Goal: Task Accomplishment & Management: Complete application form

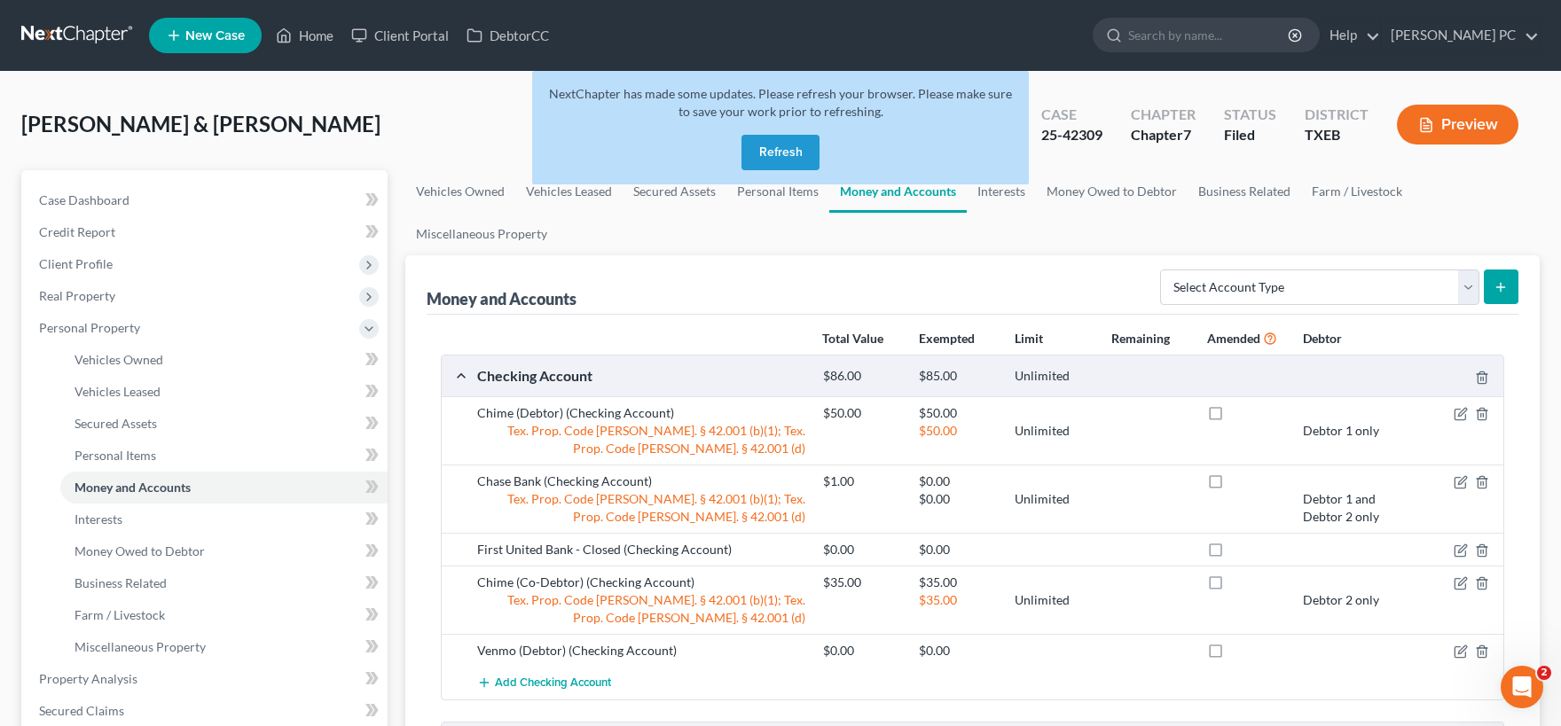
click at [766, 150] on button "Refresh" at bounding box center [781, 152] width 78 height 35
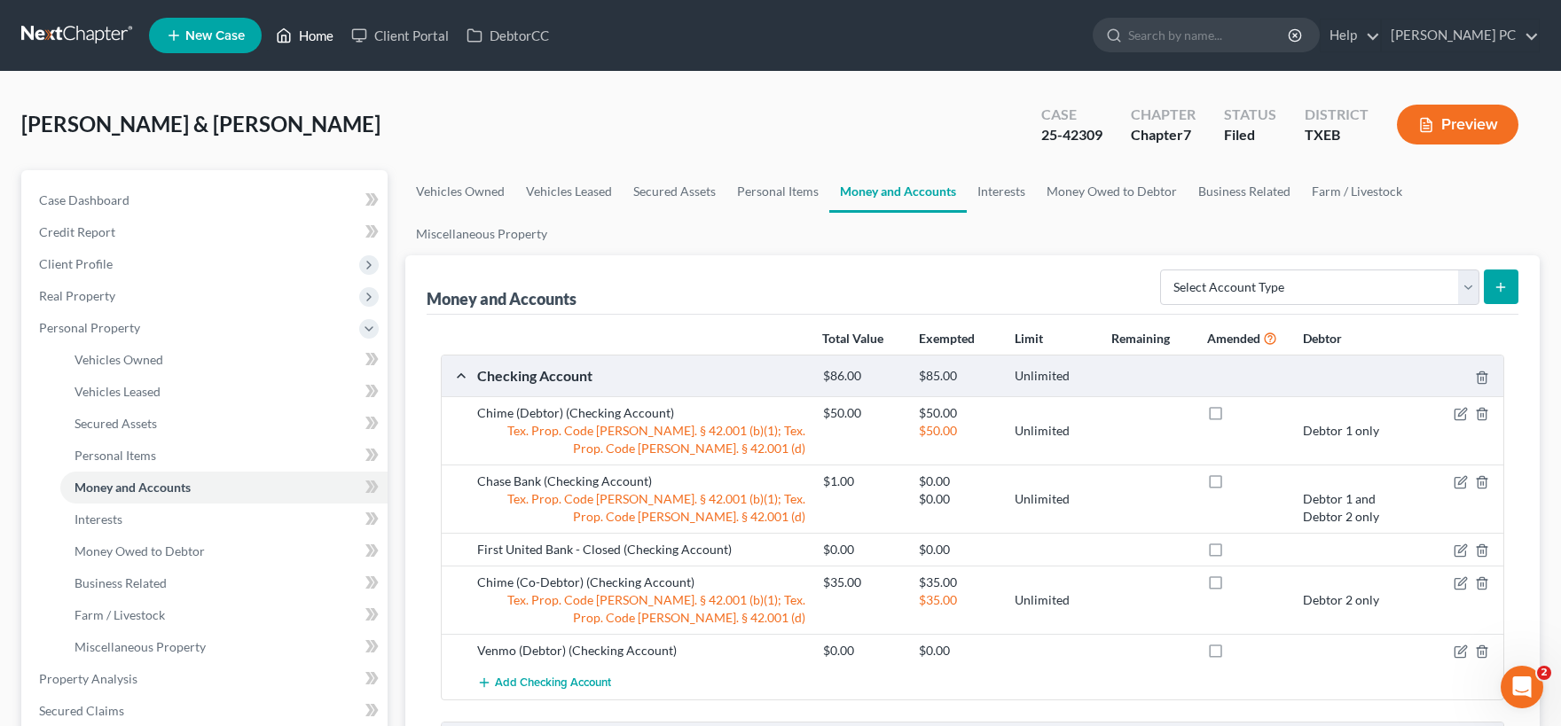
click at [313, 35] on link "Home" at bounding box center [304, 36] width 75 height 32
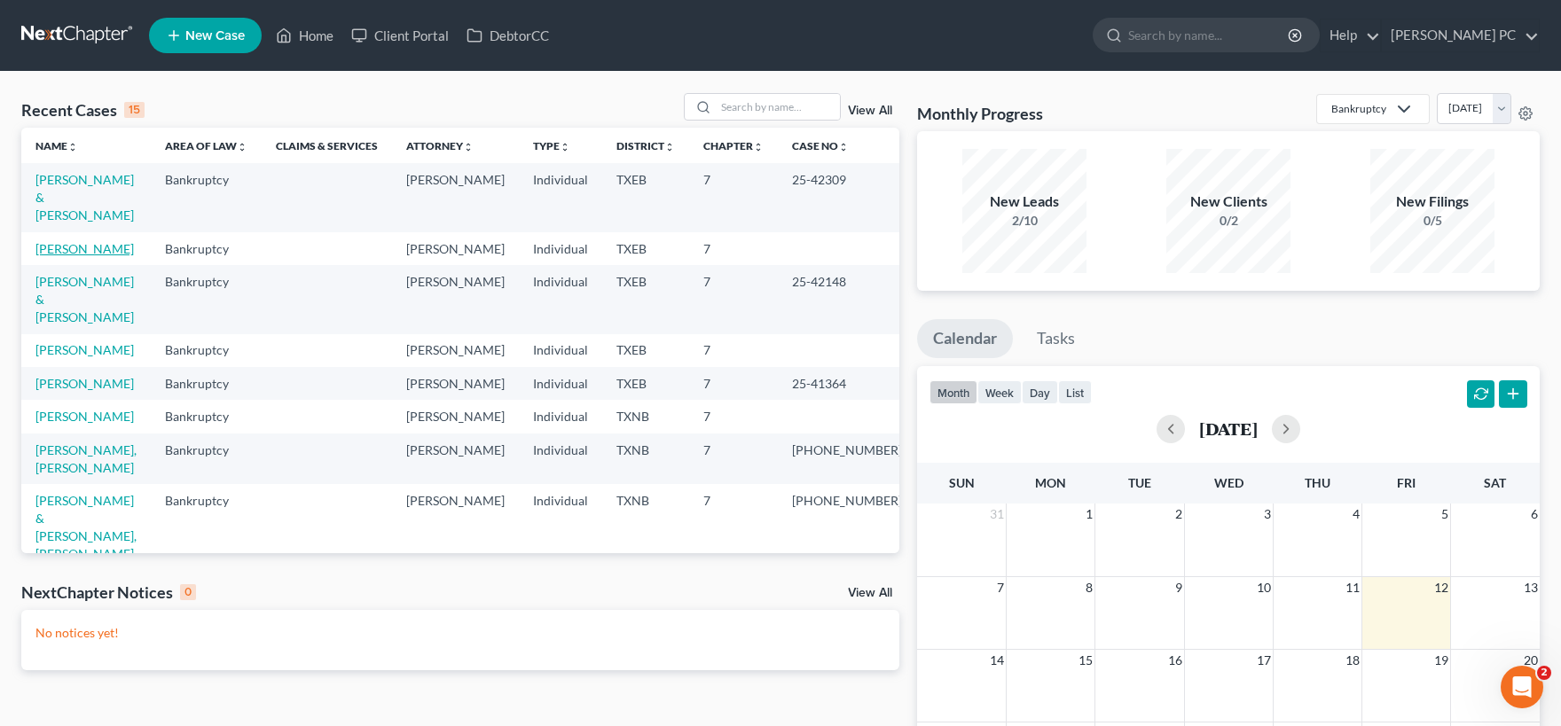
click at [90, 241] on link "[PERSON_NAME]" at bounding box center [84, 248] width 98 height 15
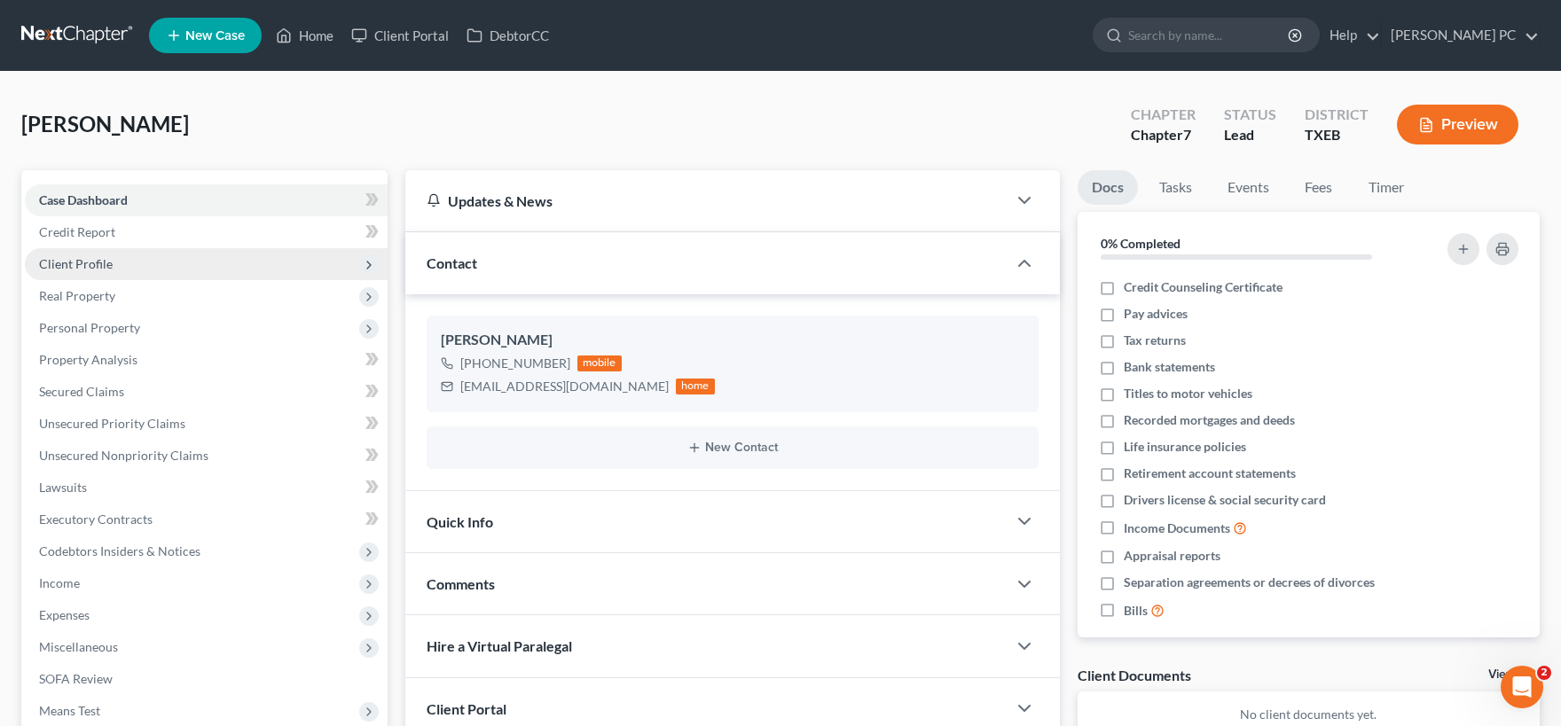
click at [91, 259] on span "Client Profile" at bounding box center [76, 263] width 74 height 15
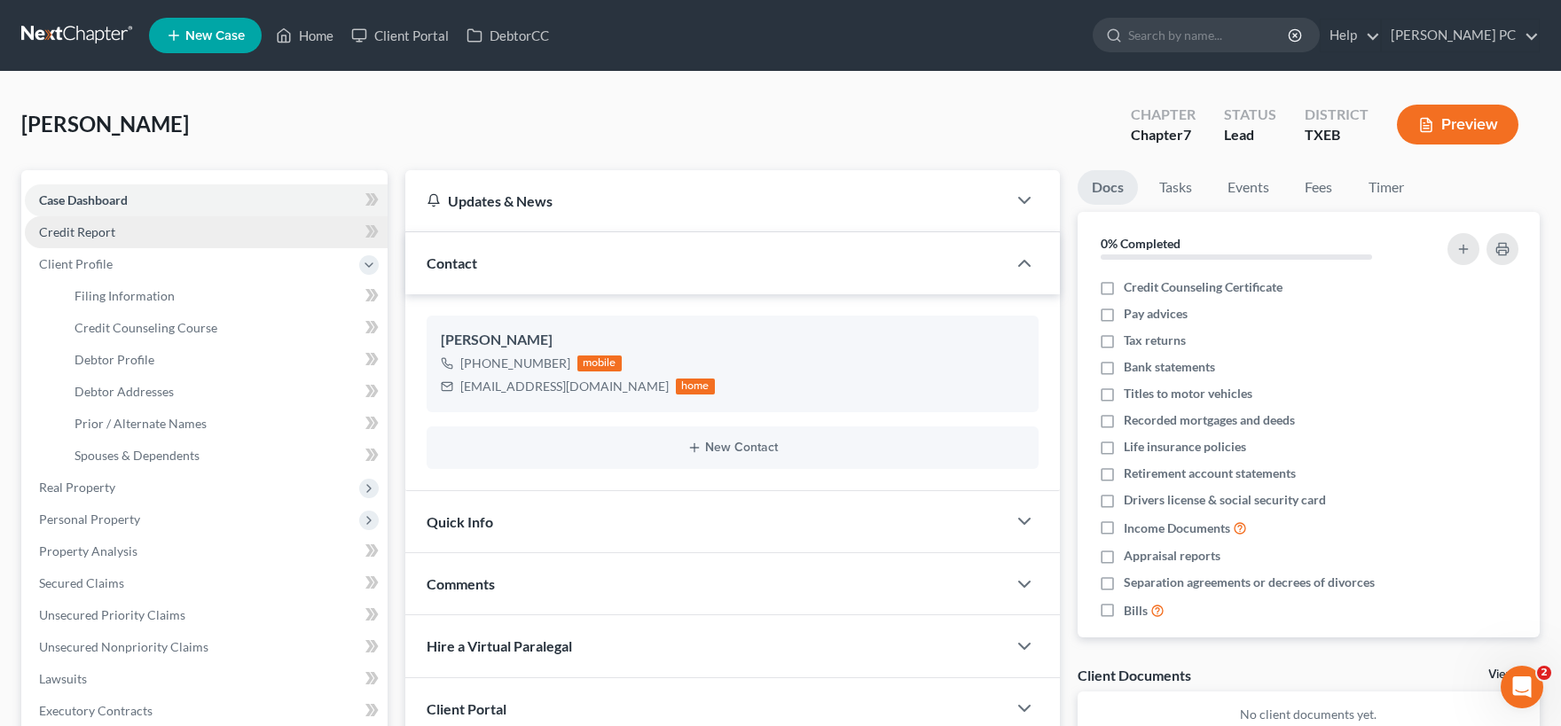
click at [98, 237] on span "Credit Report" at bounding box center [77, 231] width 76 height 15
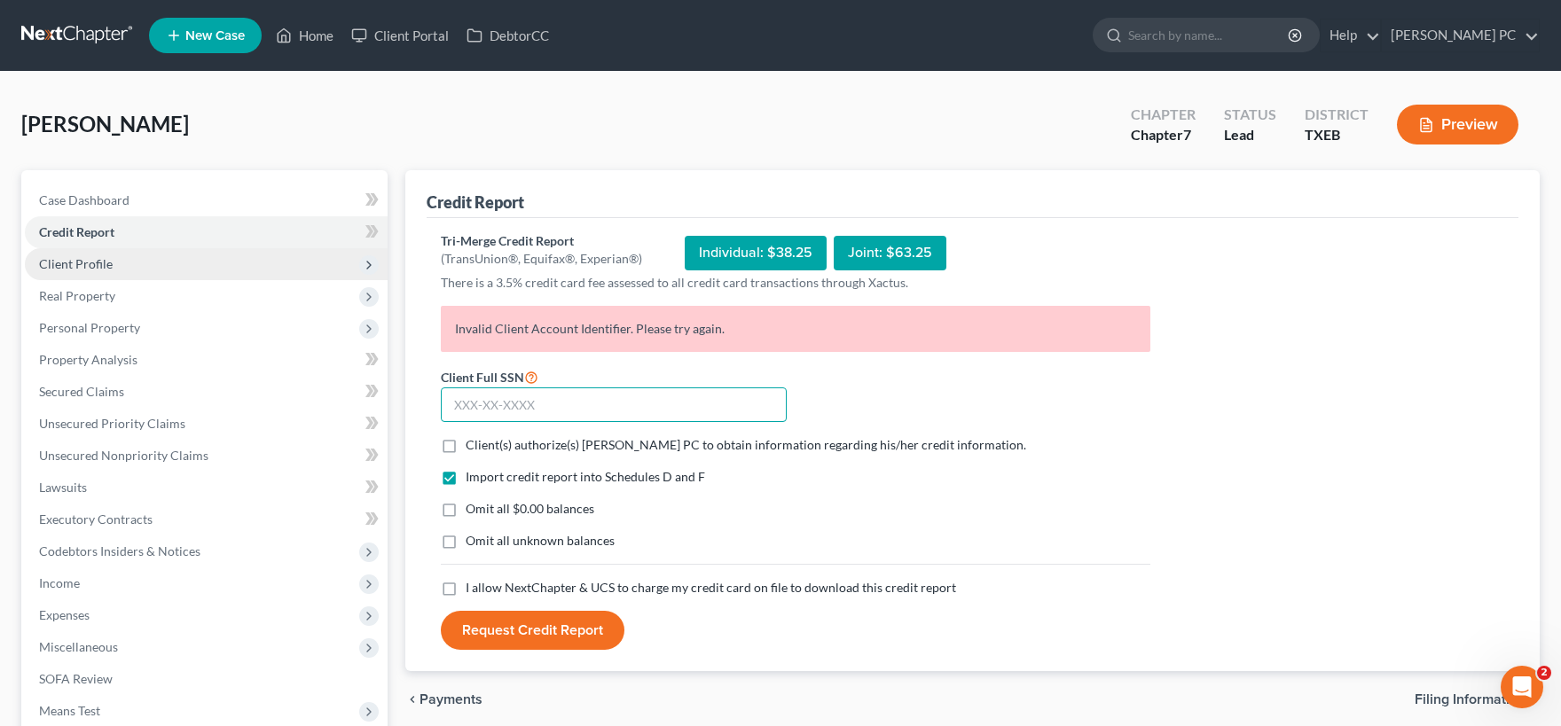
click at [591, 397] on input "text" at bounding box center [614, 405] width 346 height 35
type input "256-81-3681"
click at [466, 444] on label "Client(s) authorize(s) [PERSON_NAME] PC to obtain information regarding his/her…" at bounding box center [746, 445] width 561 height 18
click at [473, 444] on input "Client(s) authorize(s) [PERSON_NAME] PC to obtain information regarding his/her…" at bounding box center [479, 442] width 12 height 12
checkbox input "true"
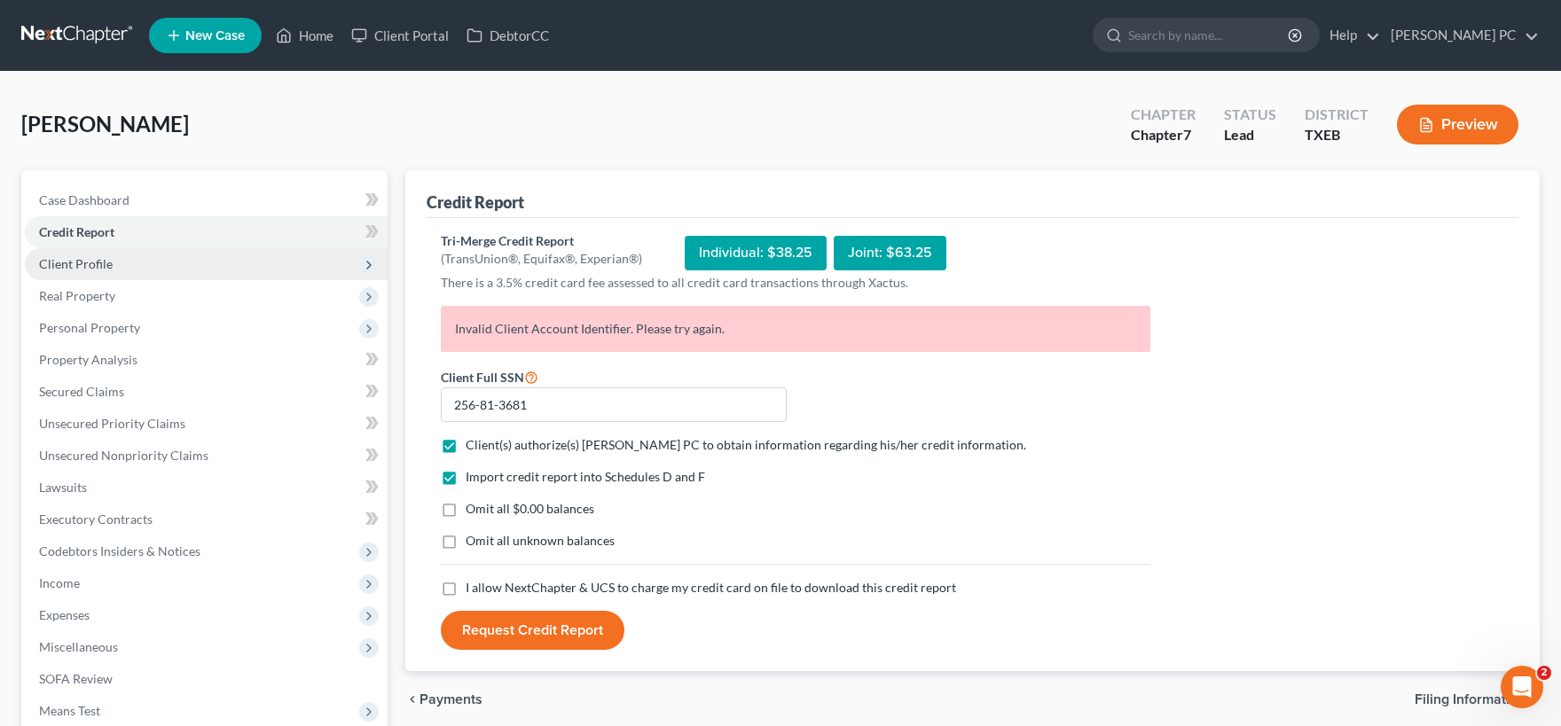
click at [466, 589] on label "I allow NextChapter & UCS to charge my credit card on file to download this cre…" at bounding box center [711, 588] width 491 height 18
click at [473, 589] on input "I allow NextChapter & UCS to charge my credit card on file to download this cre…" at bounding box center [479, 585] width 12 height 12
checkbox input "true"
click at [545, 631] on button "Request Credit Report" at bounding box center [533, 630] width 184 height 39
click at [530, 627] on button "Request Credit Report" at bounding box center [533, 630] width 184 height 39
